Goal: Find specific page/section

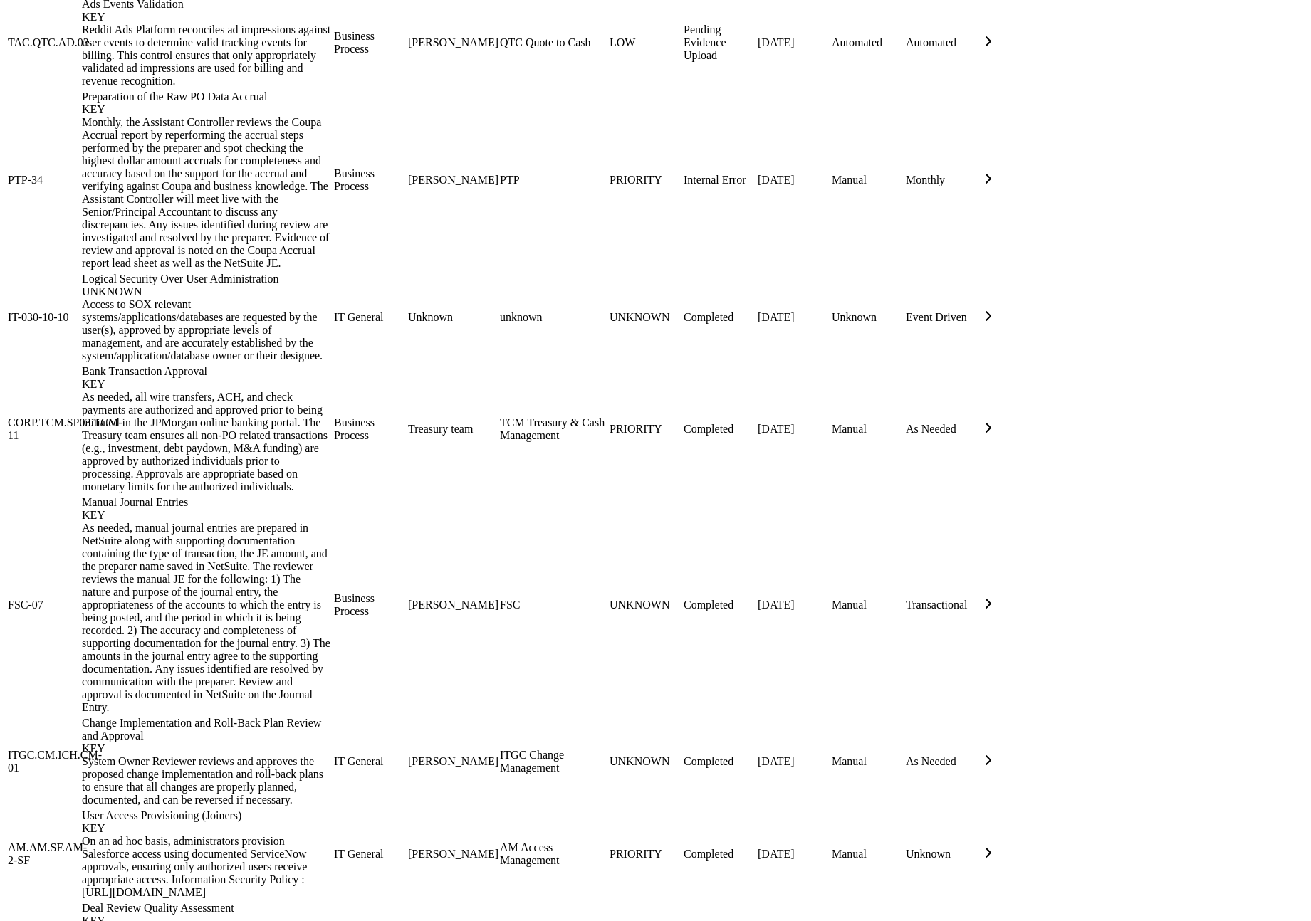
scroll to position [1434, 0]
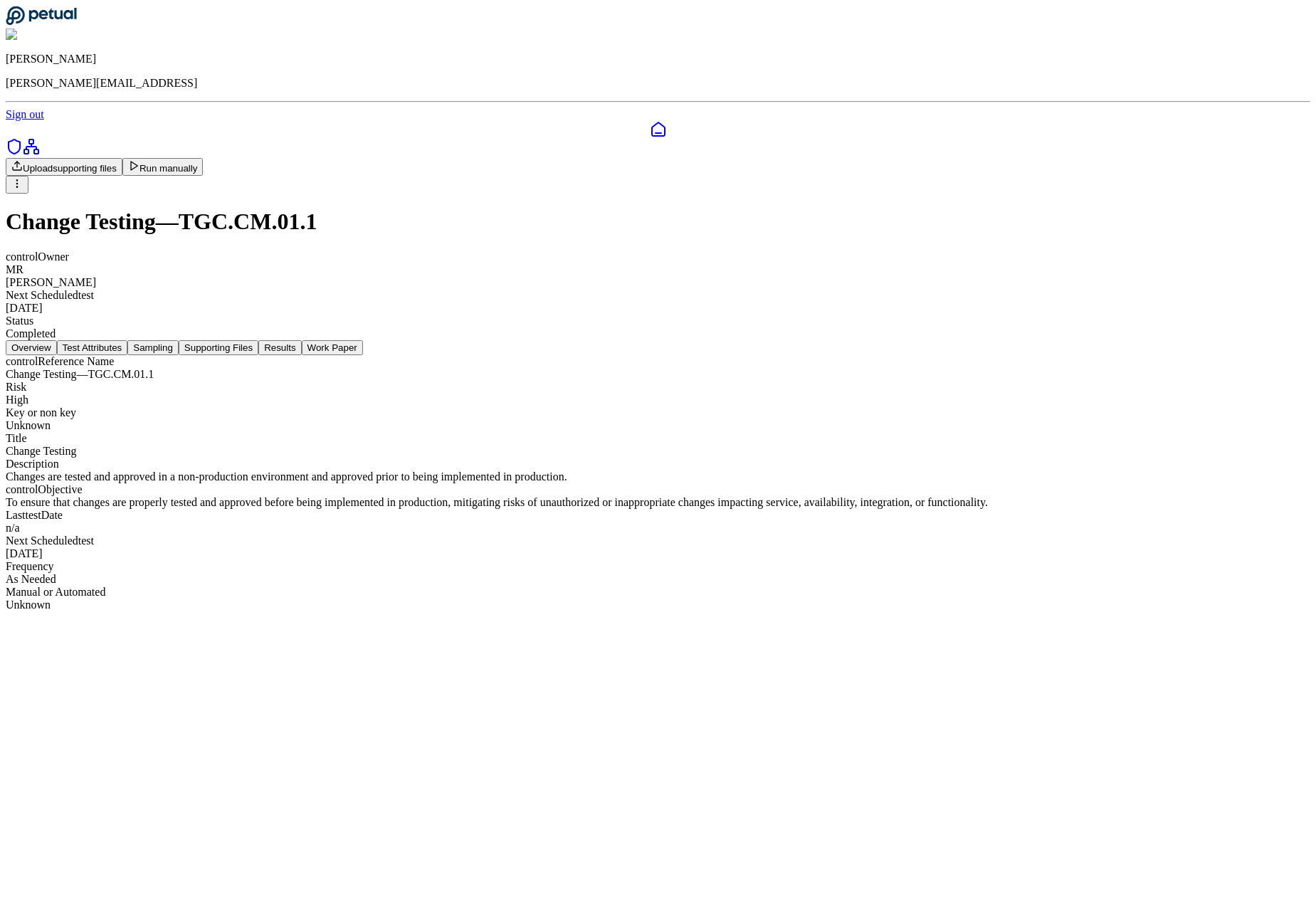
click at [65, 21] on icon at bounding box center [41, 16] width 71 height 20
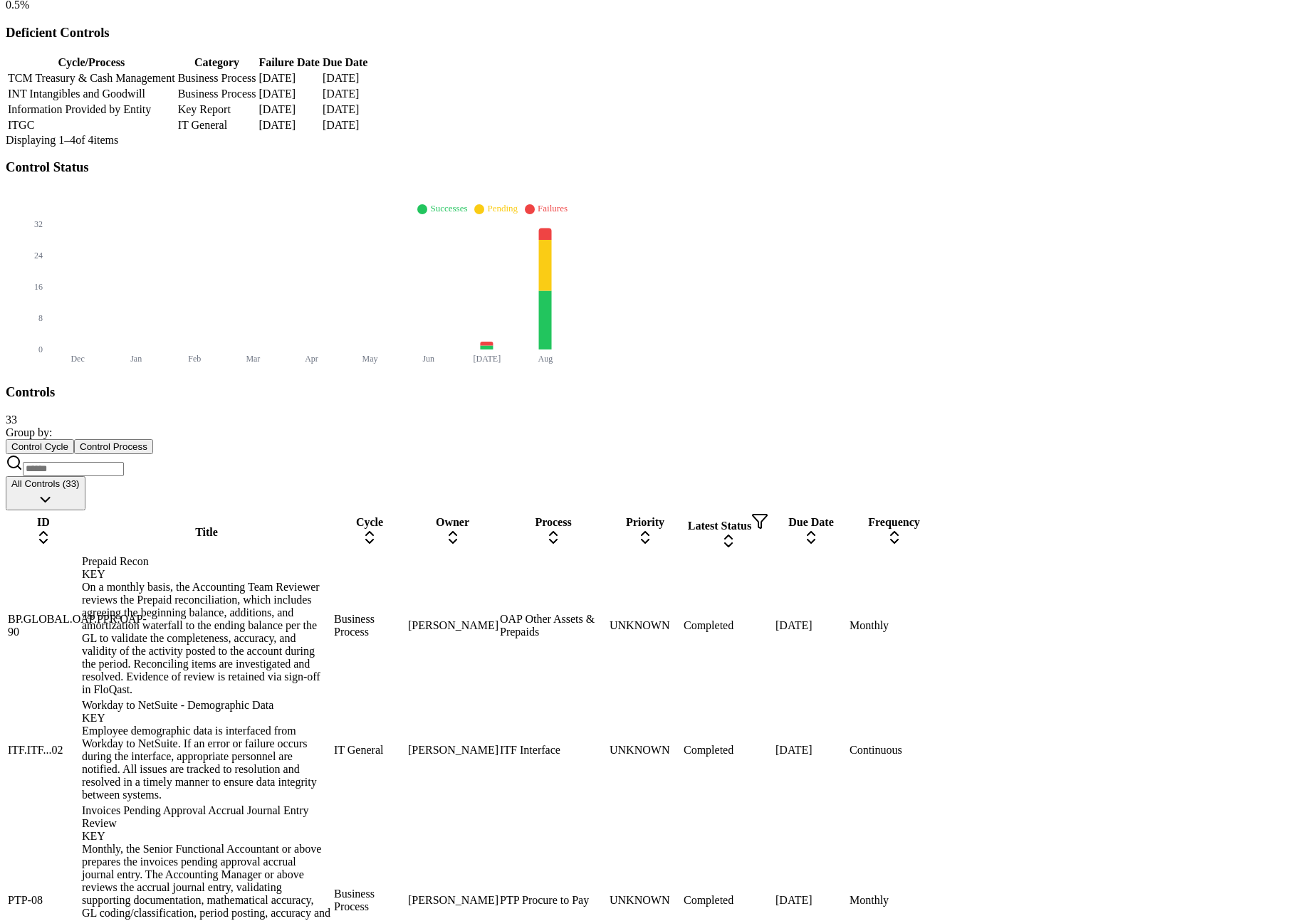
scroll to position [301, 0]
